Goal: Information Seeking & Learning: Learn about a topic

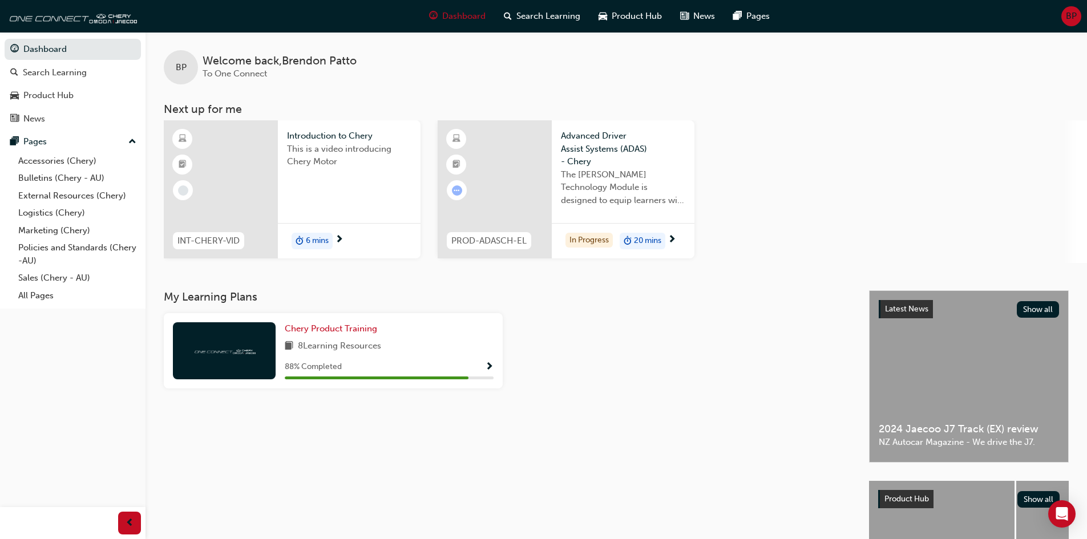
click at [633, 243] on div "20 mins" at bounding box center [643, 241] width 46 height 17
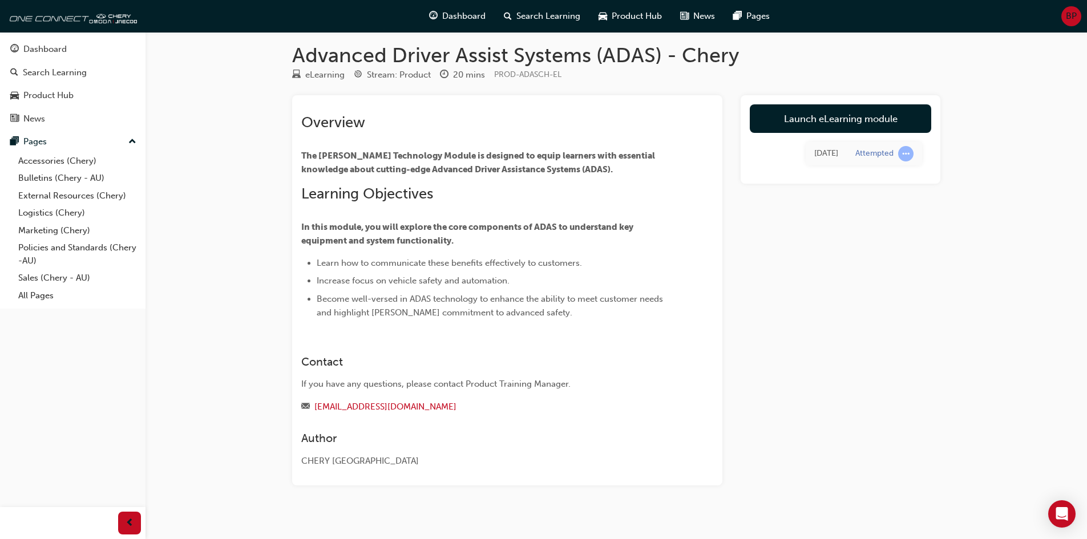
scroll to position [19, 0]
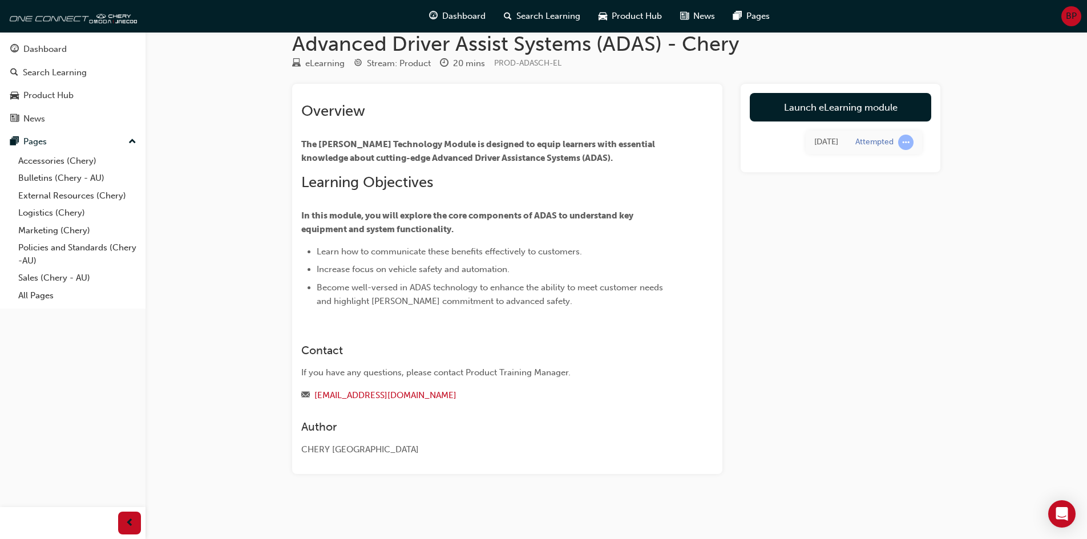
click at [913, 141] on span "learningRecordVerb_ATTEMPT-icon" at bounding box center [905, 142] width 15 height 15
click at [906, 142] on span "learningRecordVerb_ATTEMPT-icon" at bounding box center [905, 142] width 15 height 15
drag, startPoint x: 906, startPoint y: 142, endPoint x: 842, endPoint y: 119, distance: 67.9
click at [906, 143] on span "learningRecordVerb_ATTEMPT-icon" at bounding box center [905, 142] width 15 height 15
click at [802, 108] on link "Launch eLearning module" at bounding box center [840, 107] width 181 height 29
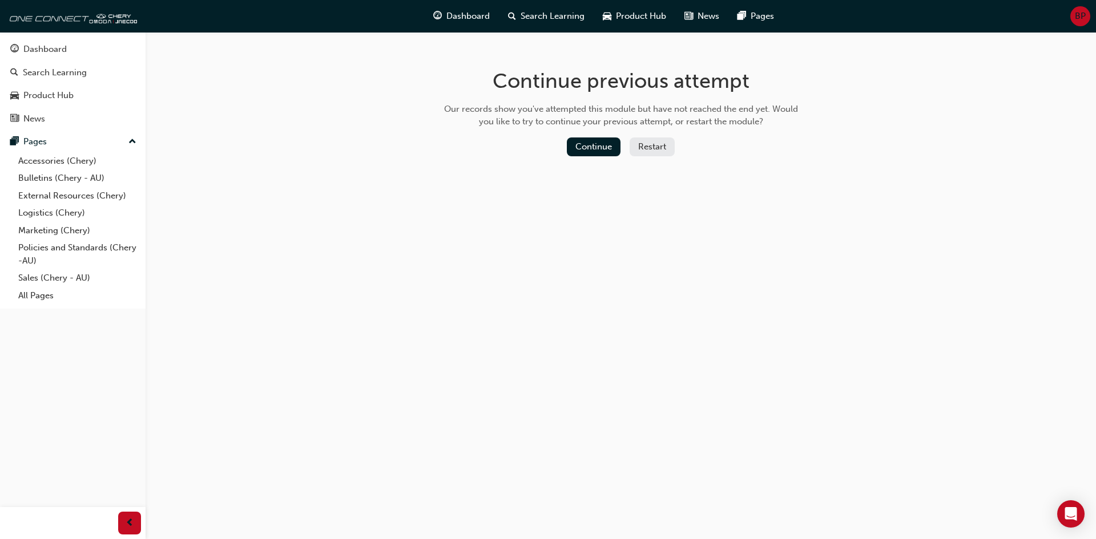
click at [638, 146] on button "Restart" at bounding box center [651, 147] width 45 height 19
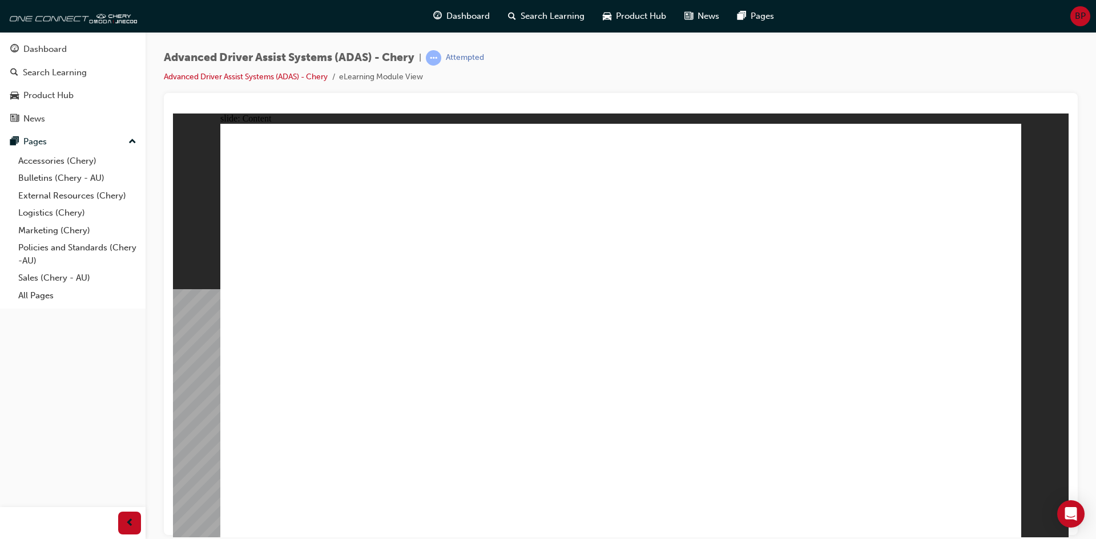
drag, startPoint x: 997, startPoint y: 143, endPoint x: 995, endPoint y: 148, distance: 5.9
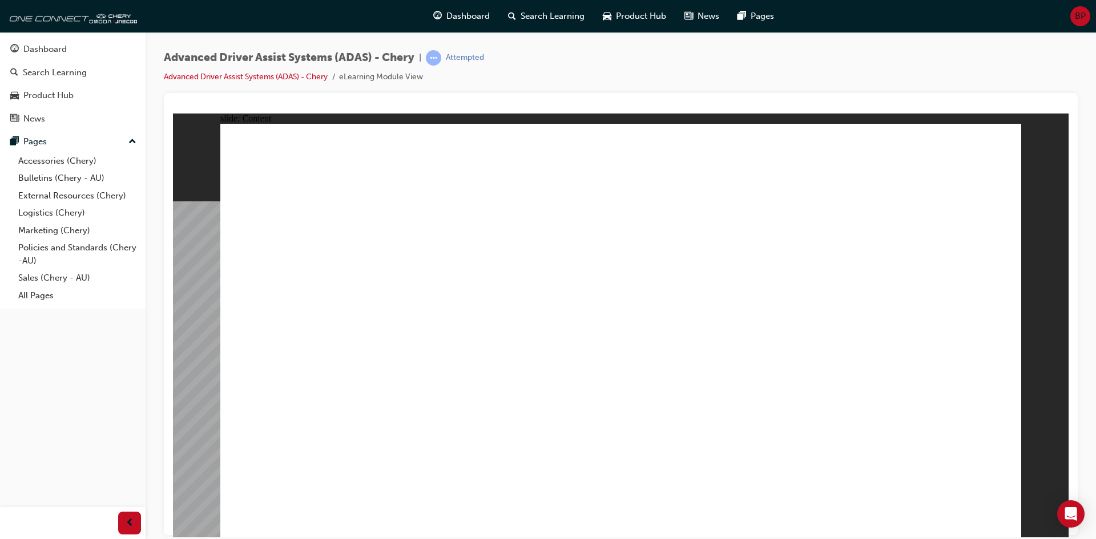
drag, startPoint x: 995, startPoint y: 139, endPoint x: 832, endPoint y: 265, distance: 205.3
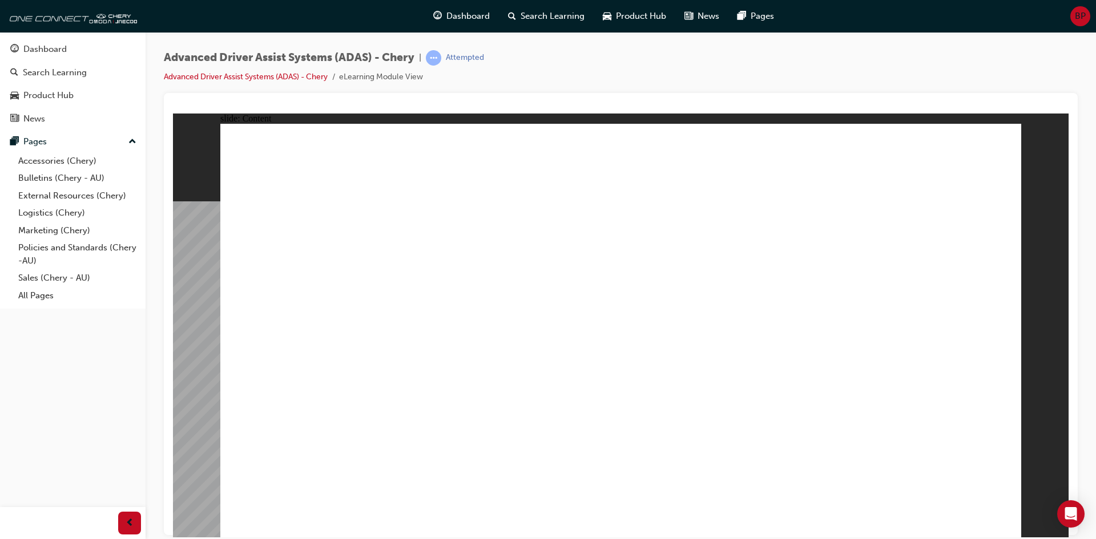
drag, startPoint x: 1000, startPoint y: 150, endPoint x: 981, endPoint y: 166, distance: 24.7
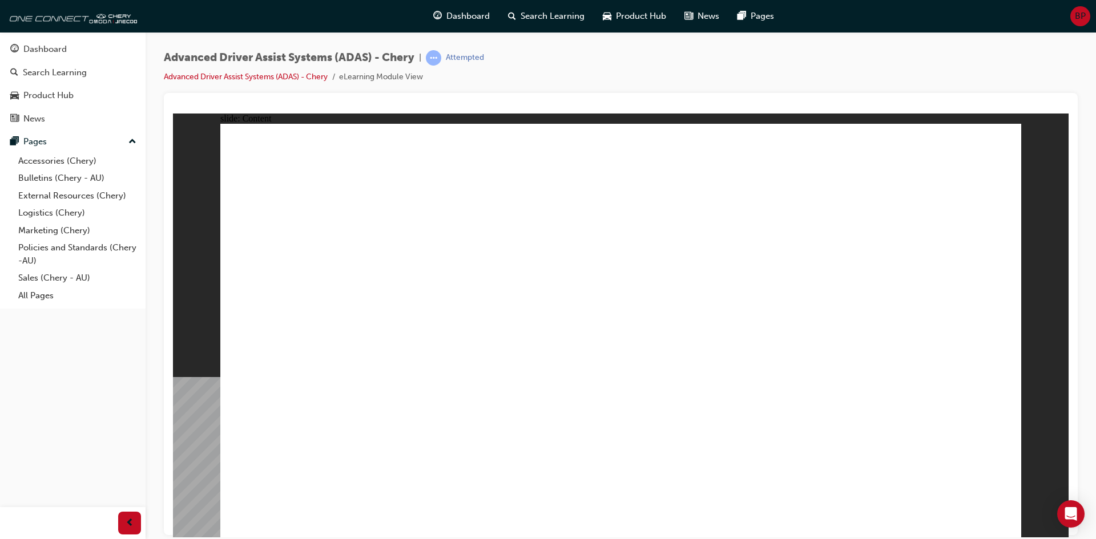
drag, startPoint x: 411, startPoint y: 297, endPoint x: 429, endPoint y: 310, distance: 22.0
drag, startPoint x: 665, startPoint y: 304, endPoint x: 777, endPoint y: 310, distance: 112.0
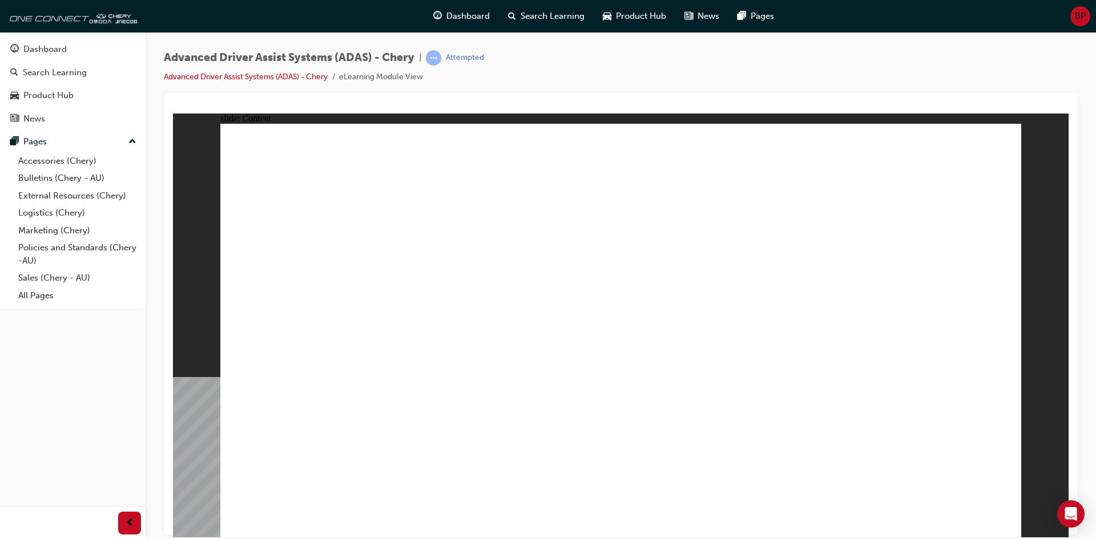
drag, startPoint x: 777, startPoint y: 310, endPoint x: 754, endPoint y: 336, distance: 34.7
drag, startPoint x: 756, startPoint y: 394, endPoint x: 759, endPoint y: 338, distance: 56.0
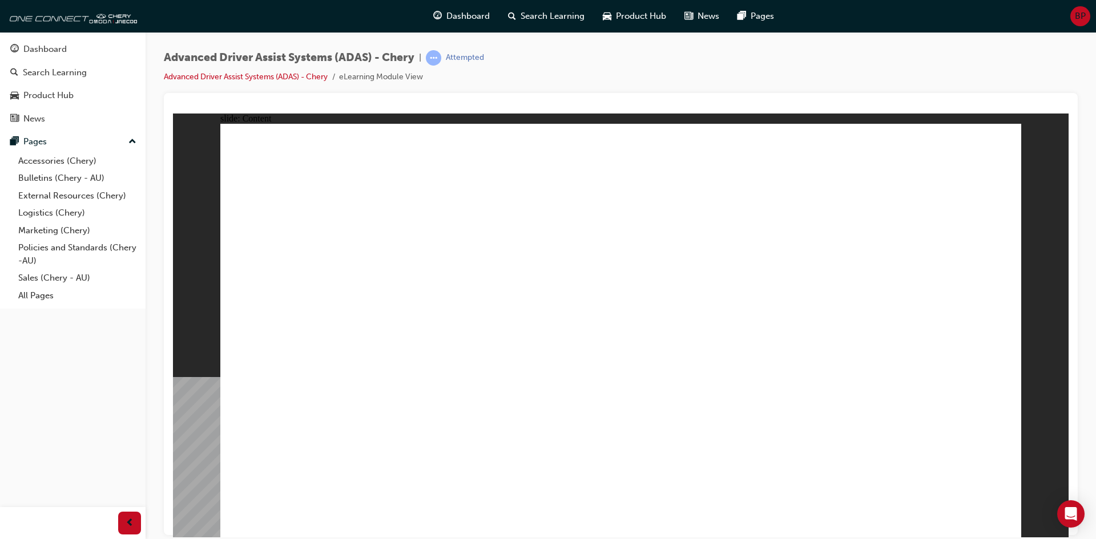
drag, startPoint x: 607, startPoint y: 358, endPoint x: 774, endPoint y: 403, distance: 172.6
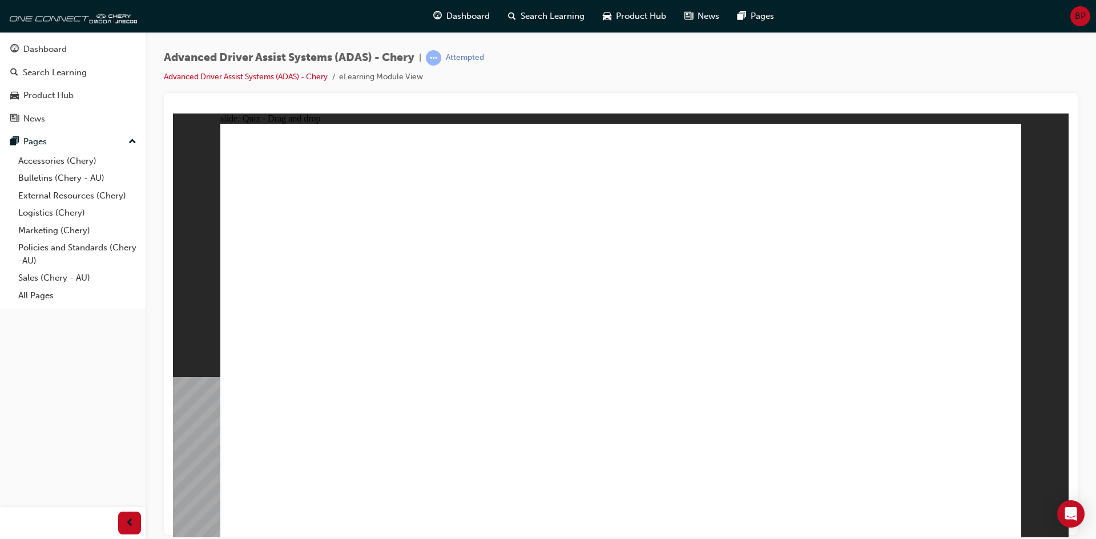
drag, startPoint x: 827, startPoint y: 464, endPoint x: 847, endPoint y: 296, distance: 169.4
drag, startPoint x: 733, startPoint y: 469, endPoint x: 888, endPoint y: 258, distance: 261.6
drag, startPoint x: 587, startPoint y: 456, endPoint x: 893, endPoint y: 245, distance: 372.1
drag, startPoint x: 473, startPoint y: 454, endPoint x: 996, endPoint y: 287, distance: 549.3
drag, startPoint x: 386, startPoint y: 437, endPoint x: 932, endPoint y: 268, distance: 571.6
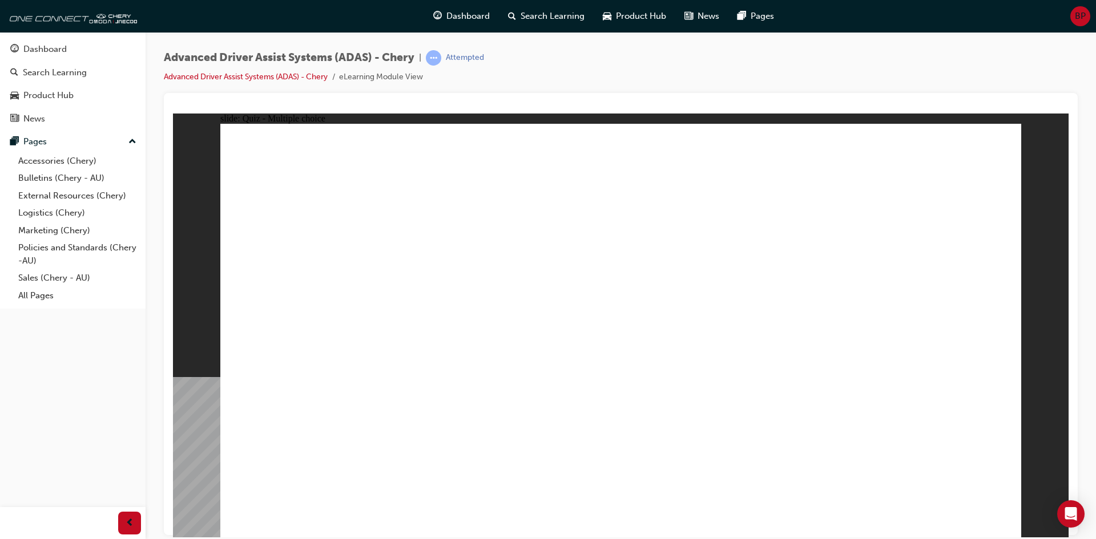
checkbox input "true"
drag, startPoint x: 798, startPoint y: 439, endPoint x: 807, endPoint y: 401, distance: 39.2
checkbox input "true"
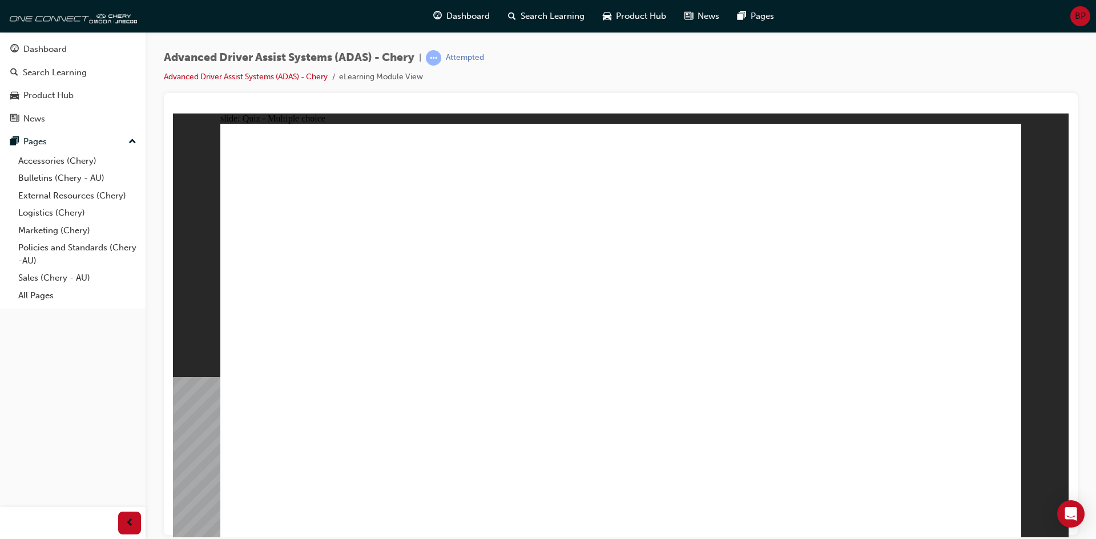
checkbox input "true"
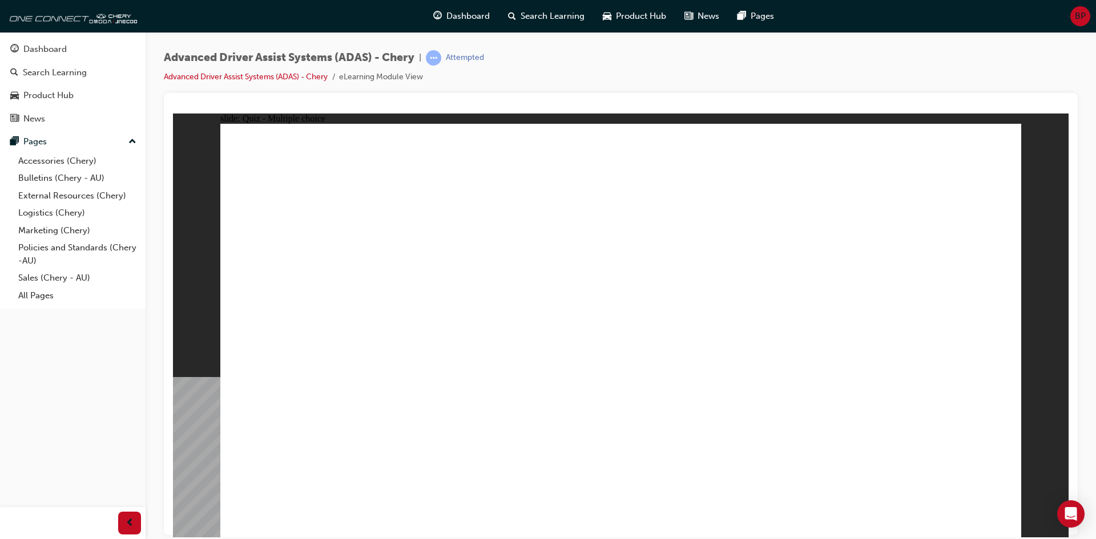
checkbox input "true"
drag, startPoint x: 898, startPoint y: 187, endPoint x: 884, endPoint y: 246, distance: 60.8
drag, startPoint x: 892, startPoint y: 211, endPoint x: 827, endPoint y: 407, distance: 206.8
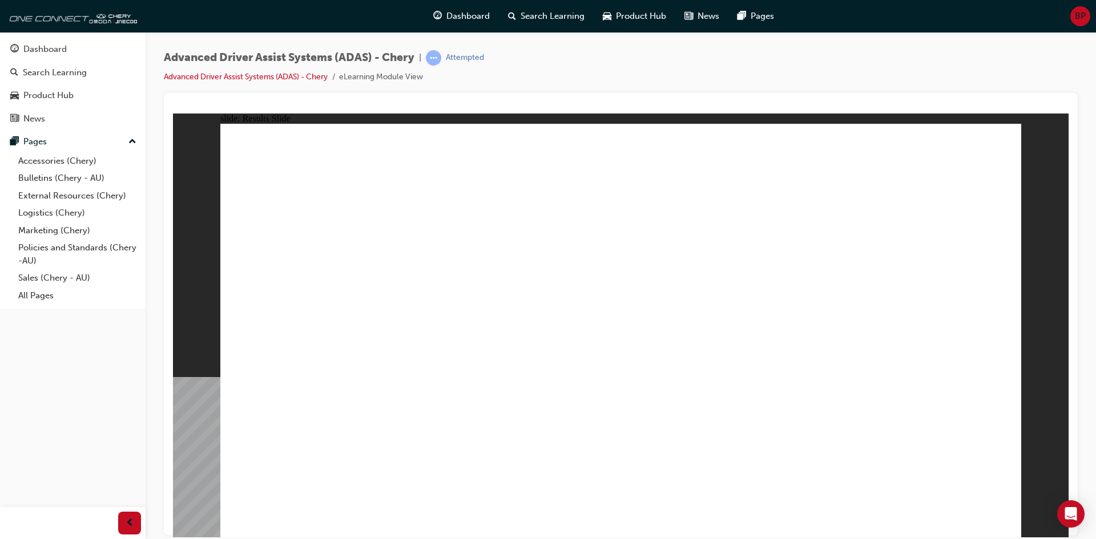
drag, startPoint x: 553, startPoint y: 378, endPoint x: 516, endPoint y: 248, distance: 135.3
drag, startPoint x: 488, startPoint y: 442, endPoint x: 678, endPoint y: 268, distance: 257.3
drag, startPoint x: 721, startPoint y: 478, endPoint x: 660, endPoint y: 214, distance: 271.0
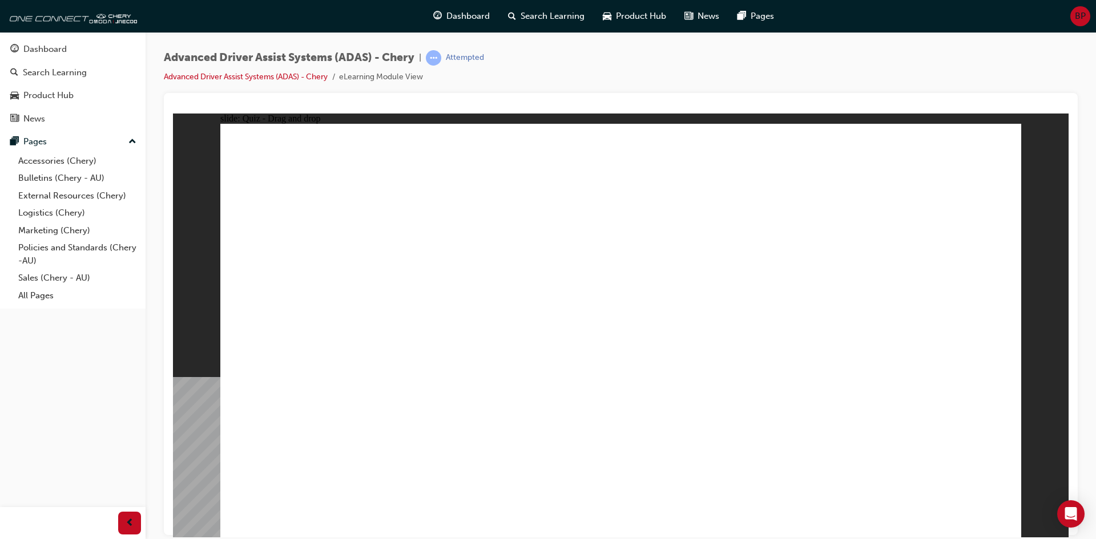
drag, startPoint x: 836, startPoint y: 421, endPoint x: 696, endPoint y: 252, distance: 220.0
drag, startPoint x: 827, startPoint y: 448, endPoint x: 684, endPoint y: 264, distance: 233.0
drag, startPoint x: 352, startPoint y: 452, endPoint x: 605, endPoint y: 273, distance: 310.2
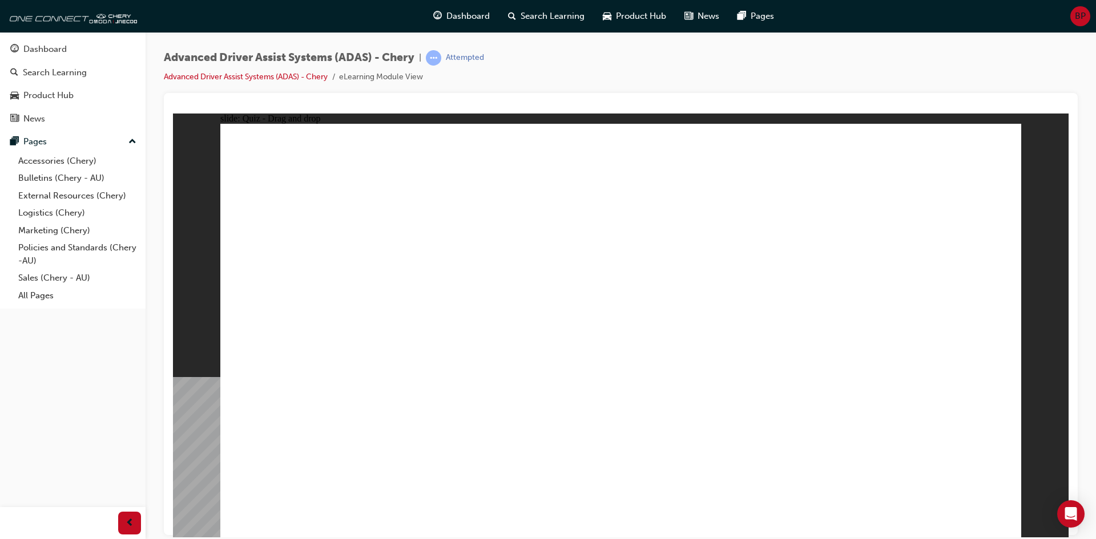
checkbox input "true"
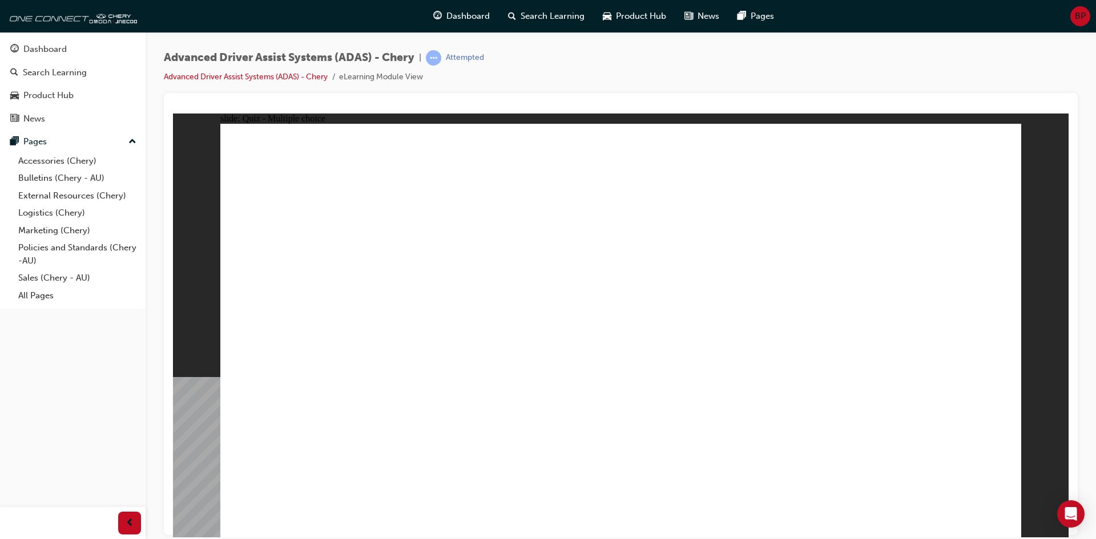
drag, startPoint x: 669, startPoint y: 393, endPoint x: 649, endPoint y: 401, distance: 21.7
drag, startPoint x: 794, startPoint y: 230, endPoint x: 828, endPoint y: 409, distance: 182.4
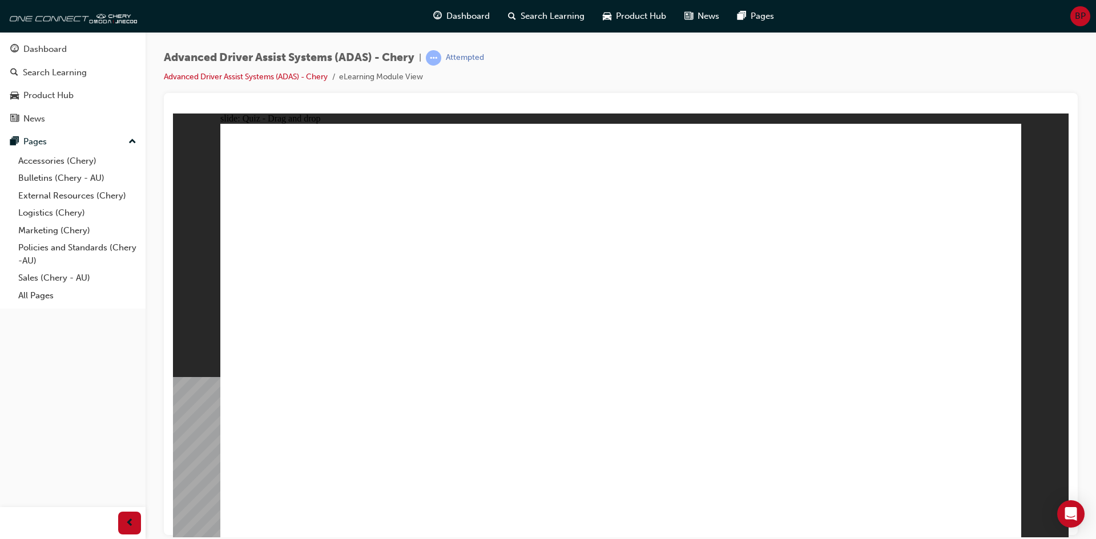
drag, startPoint x: 599, startPoint y: 459, endPoint x: 865, endPoint y: 246, distance: 340.6
drag, startPoint x: 446, startPoint y: 439, endPoint x: 621, endPoint y: 249, distance: 258.0
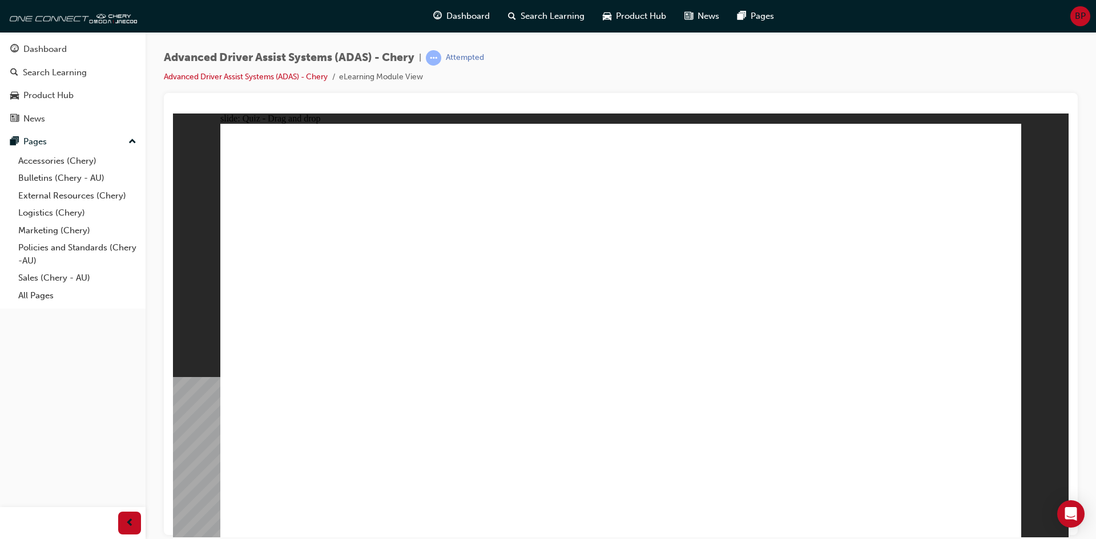
drag, startPoint x: 325, startPoint y: 464, endPoint x: 620, endPoint y: 257, distance: 360.8
drag, startPoint x: 705, startPoint y: 452, endPoint x: 650, endPoint y: 244, distance: 215.3
drag, startPoint x: 812, startPoint y: 443, endPoint x: 685, endPoint y: 223, distance: 254.4
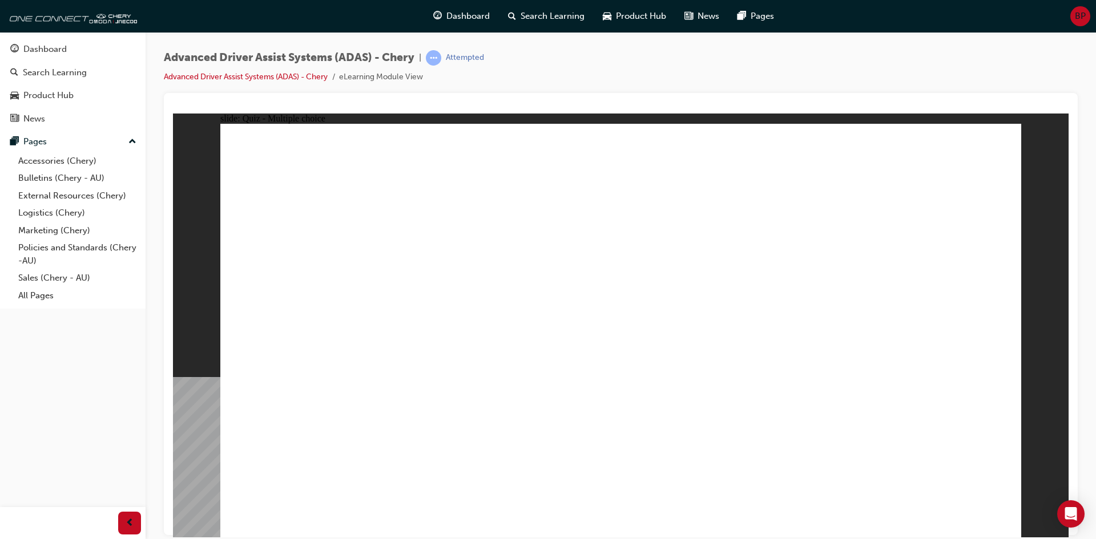
checkbox input "true"
drag, startPoint x: 730, startPoint y: 199, endPoint x: 848, endPoint y: 432, distance: 261.6
